Goal: Task Accomplishment & Management: Manage account settings

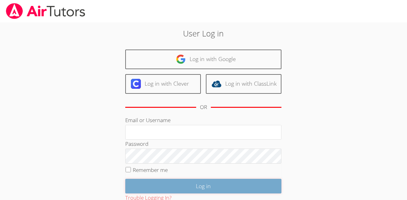
click at [184, 189] on input "Log in" at bounding box center [203, 186] width 156 height 15
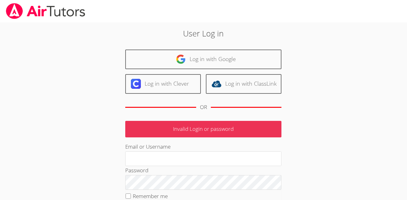
click at [159, 124] on p "Invalid Login or password" at bounding box center [203, 129] width 156 height 17
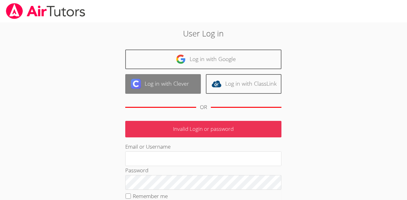
click at [137, 83] on img at bounding box center [136, 84] width 10 height 10
